Goal: Transaction & Acquisition: Purchase product/service

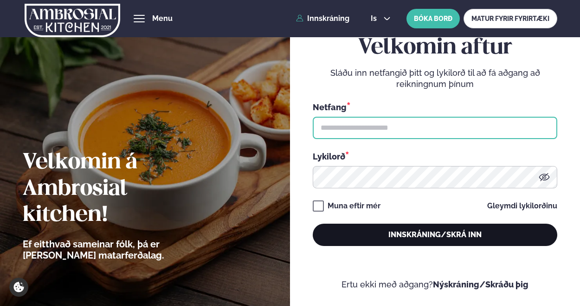
type input "**********"
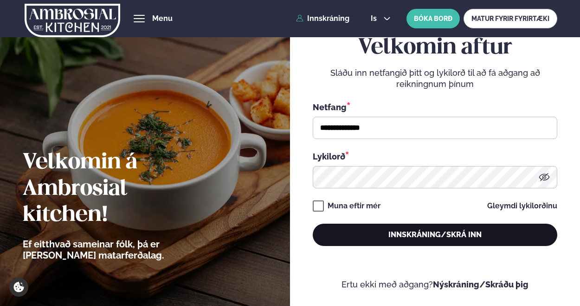
click at [417, 235] on button "Innskráning/Skrá inn" at bounding box center [435, 234] width 245 height 22
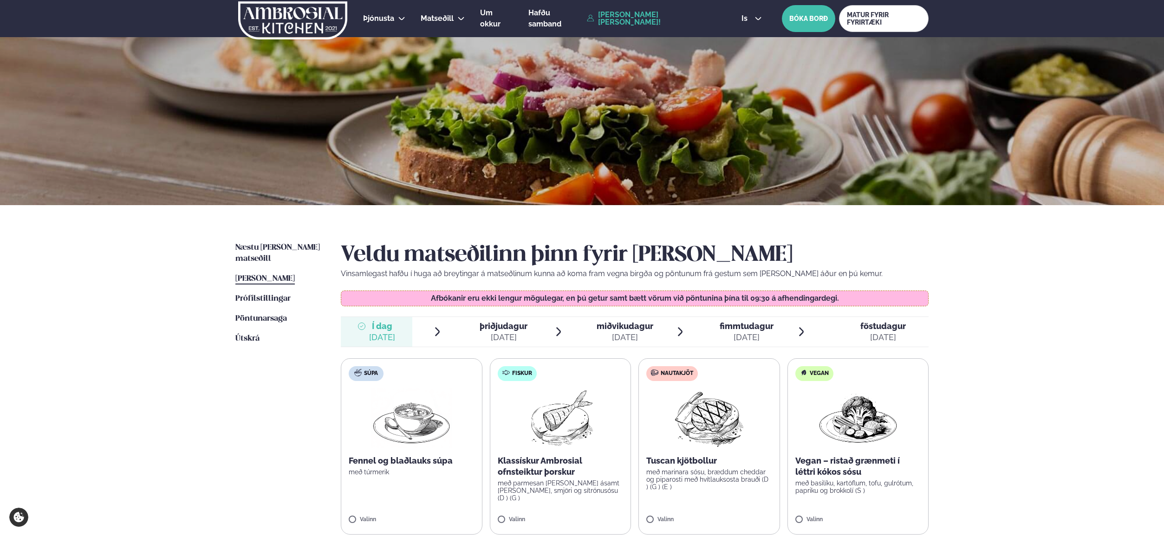
click at [563, 305] on img at bounding box center [560, 418] width 82 height 59
click at [502, 305] on div "[DATE]" at bounding box center [504, 337] width 48 height 11
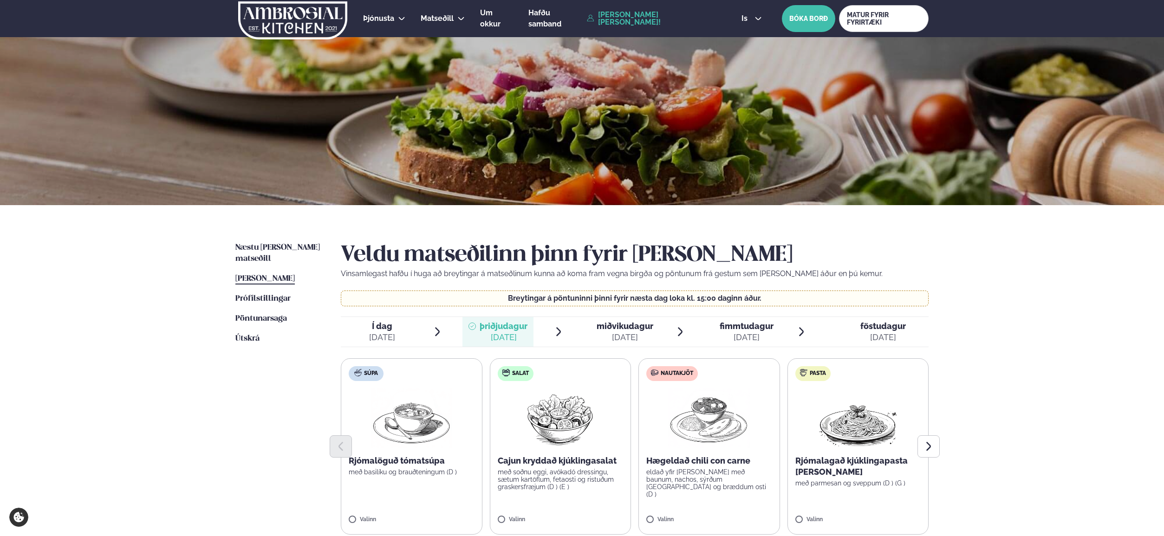
click at [580, 305] on img at bounding box center [858, 418] width 82 height 59
click at [580, 305] on div "[DATE]" at bounding box center [747, 337] width 54 height 11
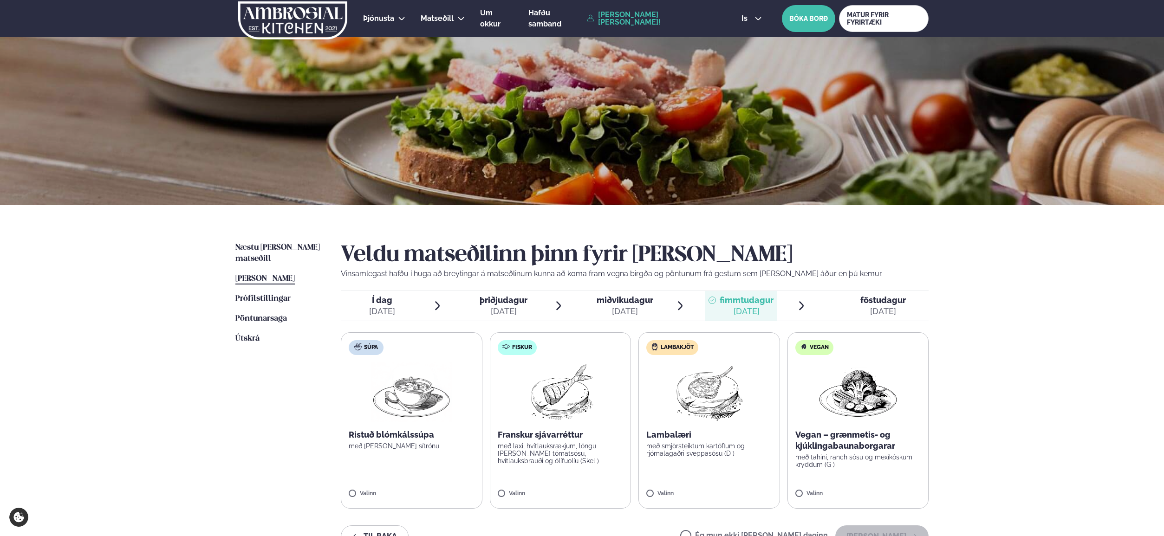
click at [580, 305] on img at bounding box center [709, 392] width 82 height 59
click at [580, 304] on span "föstudagur" at bounding box center [883, 300] width 46 height 10
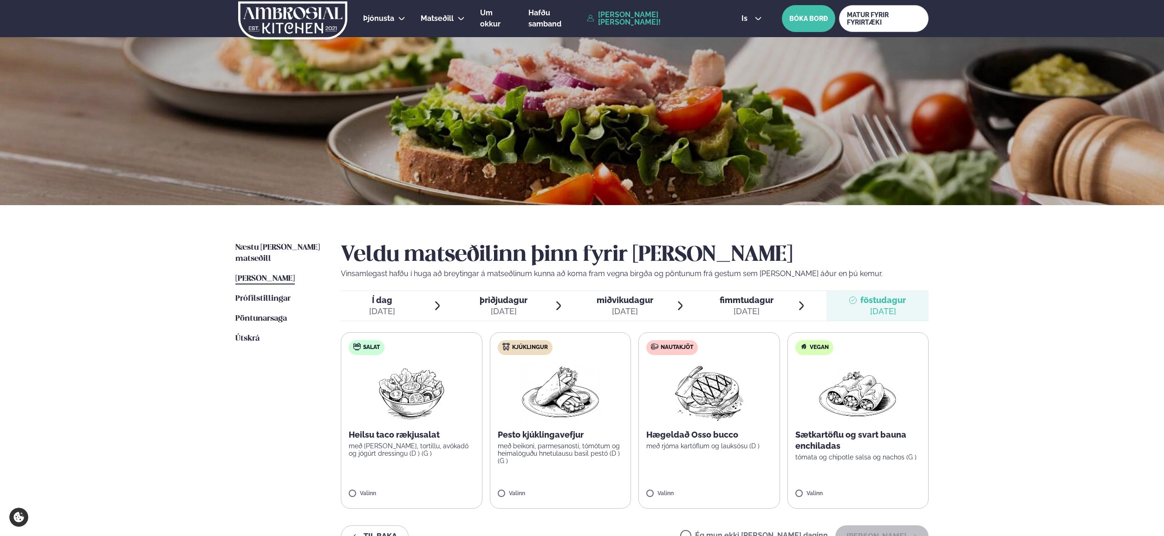
click at [580, 305] on img at bounding box center [709, 392] width 82 height 59
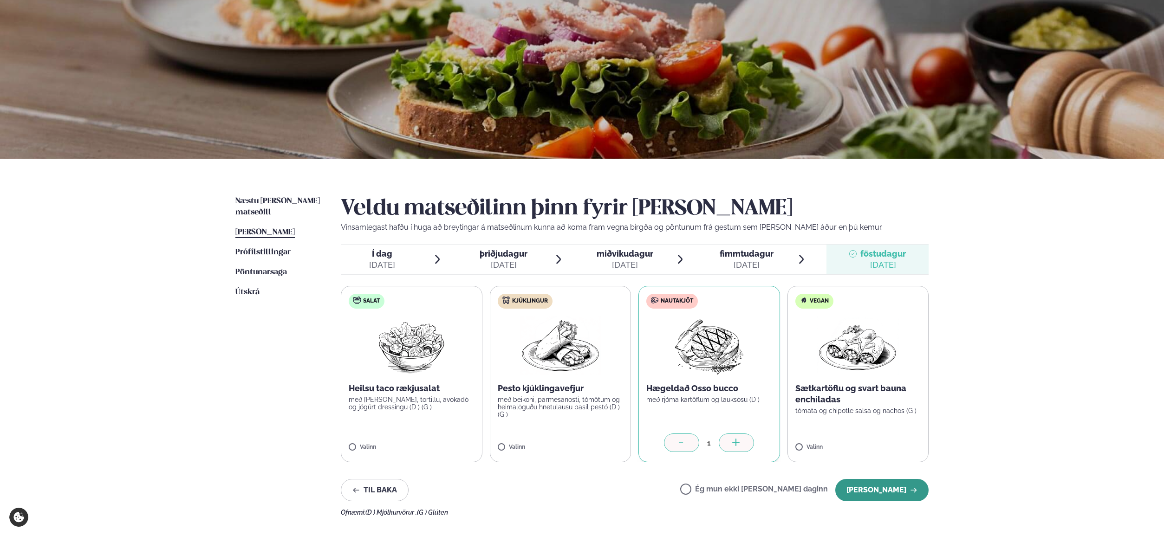
click at [580, 305] on button "[PERSON_NAME]" at bounding box center [881, 490] width 93 height 22
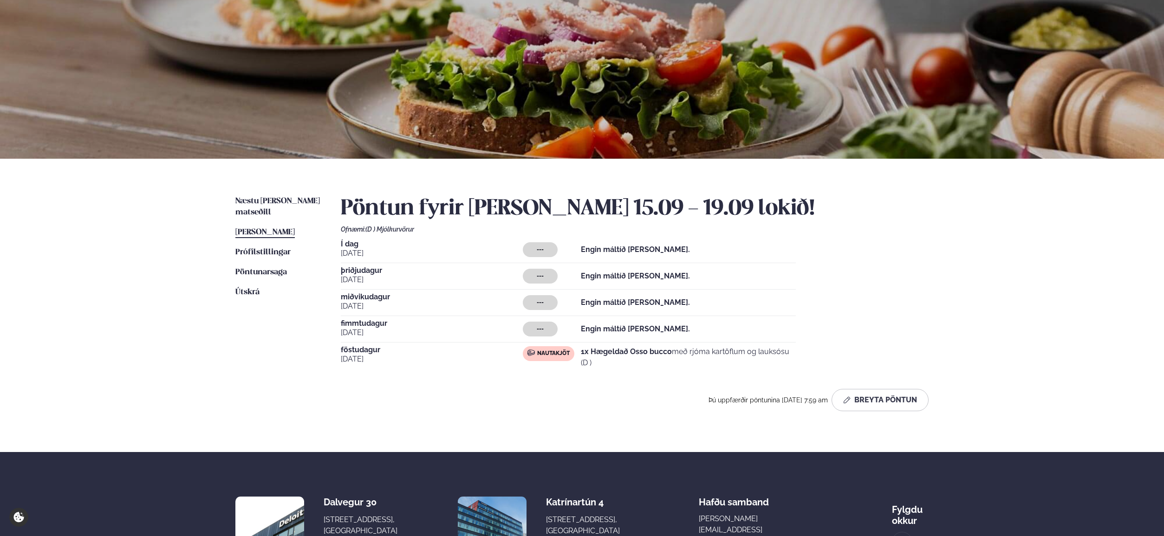
click at [580, 254] on strong "Engin máltíð [PERSON_NAME]." at bounding box center [635, 249] width 109 height 9
click at [355, 249] on span "[DATE]" at bounding box center [432, 253] width 182 height 11
click at [295, 228] on span "[PERSON_NAME]" at bounding box center [264, 232] width 59 height 8
click at [580, 305] on button "Breyta Pöntun" at bounding box center [880, 400] width 97 height 22
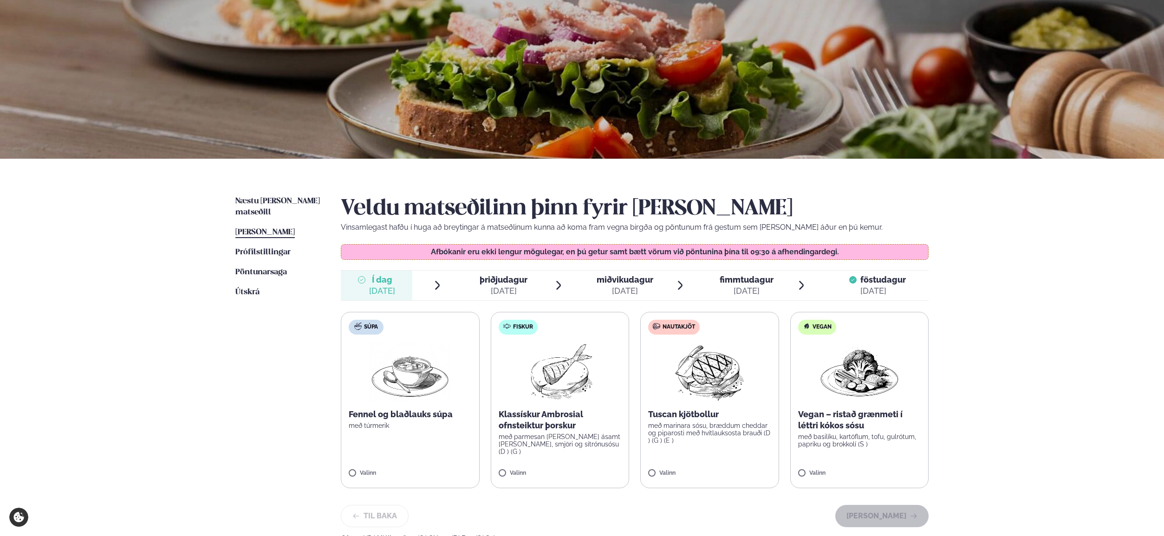
click at [567, 305] on img at bounding box center [560, 371] width 82 height 59
click at [580, 305] on button "[PERSON_NAME]" at bounding box center [881, 519] width 93 height 22
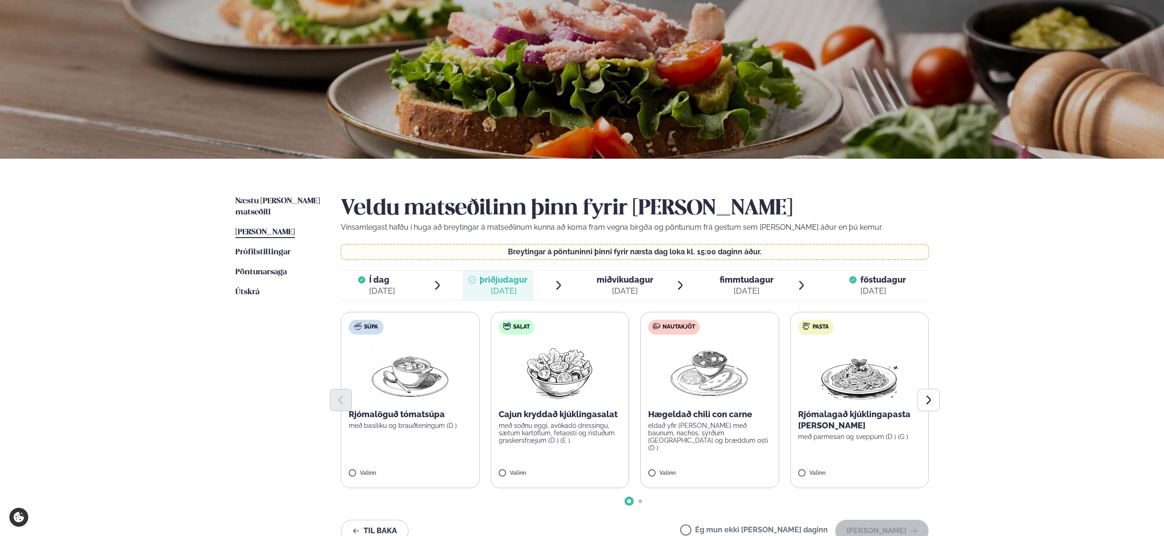
click at [580, 305] on img at bounding box center [860, 371] width 82 height 59
click at [580, 305] on button "[PERSON_NAME]" at bounding box center [881, 531] width 93 height 22
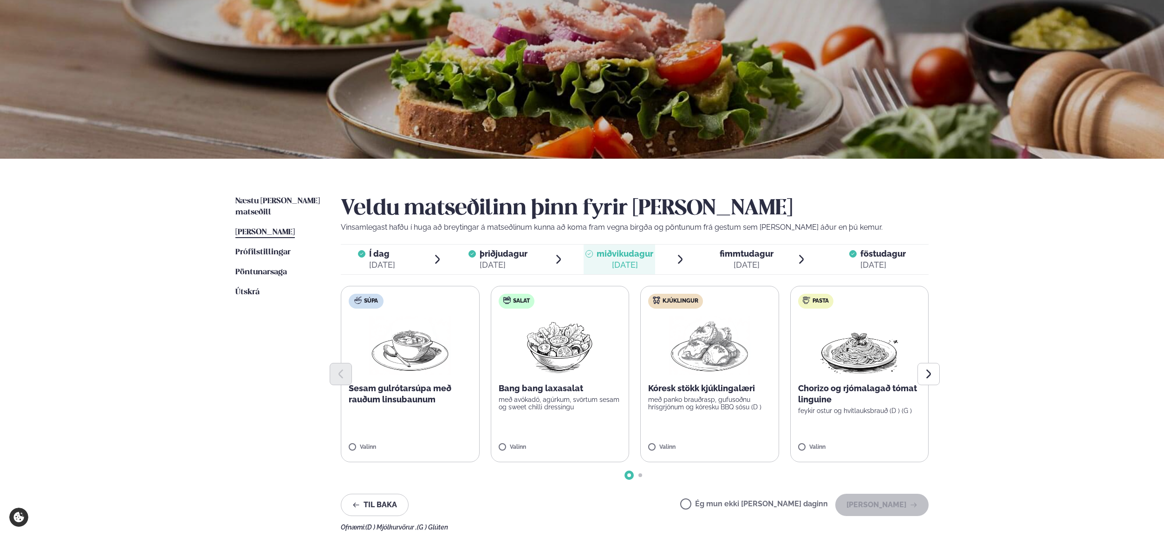
click at [580, 305] on label "Ég mun ekki [PERSON_NAME] daginn" at bounding box center [754, 506] width 148 height 10
click at [580, 305] on button "[PERSON_NAME]" at bounding box center [881, 505] width 93 height 22
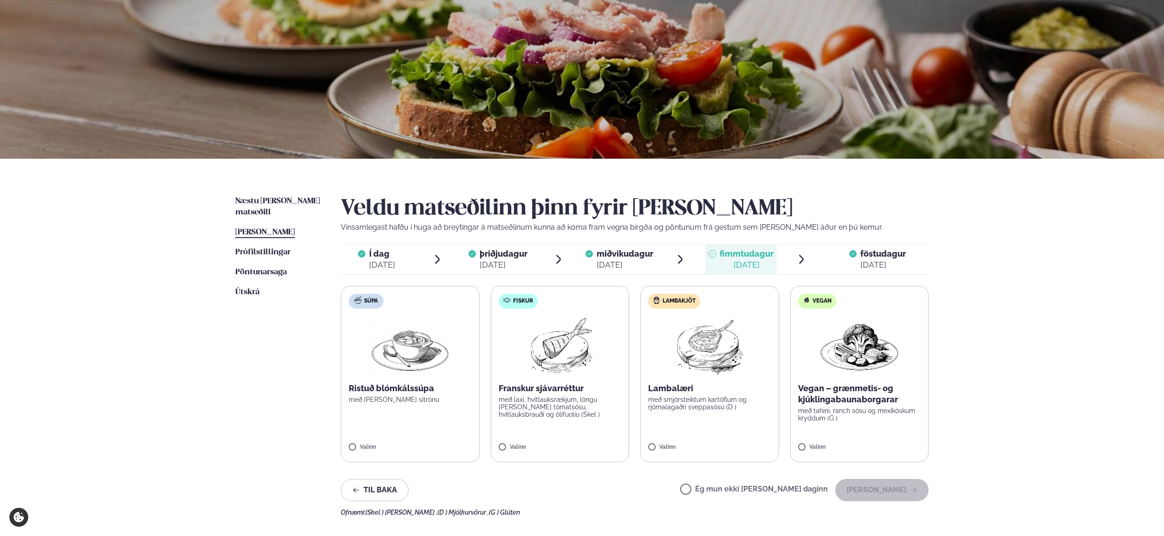
click at [580, 305] on img at bounding box center [710, 345] width 82 height 59
click at [580, 305] on button "[PERSON_NAME]" at bounding box center [881, 490] width 93 height 22
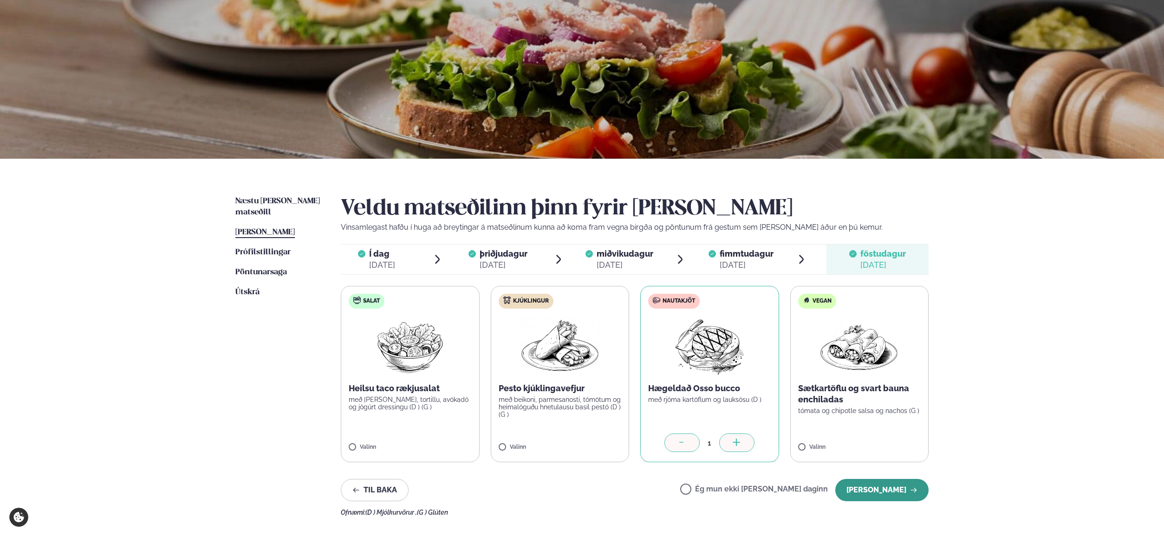
click at [580, 305] on button "[PERSON_NAME]" at bounding box center [881, 490] width 93 height 22
